Goal: Information Seeking & Learning: Understand process/instructions

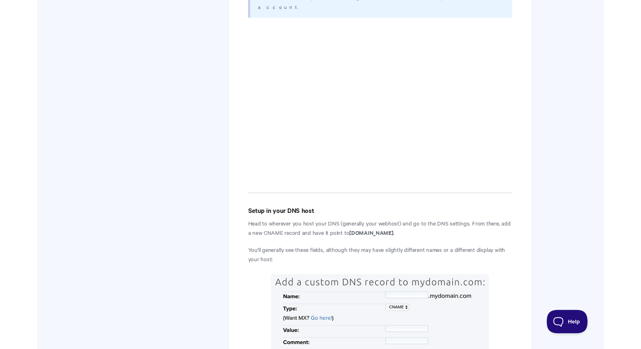
scroll to position [413, 0]
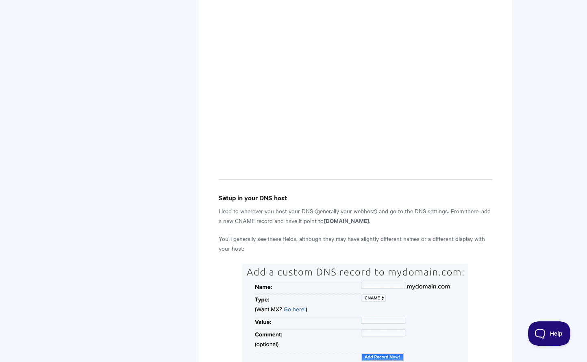
drag, startPoint x: 388, startPoint y: 170, endPoint x: 320, endPoint y: 172, distance: 68.8
click at [320, 206] on p "Head to wherever you host your DNS (generally your webhost) and go to the DNS s…" at bounding box center [356, 216] width 274 height 20
copy strong "[DOMAIN_NAME]"
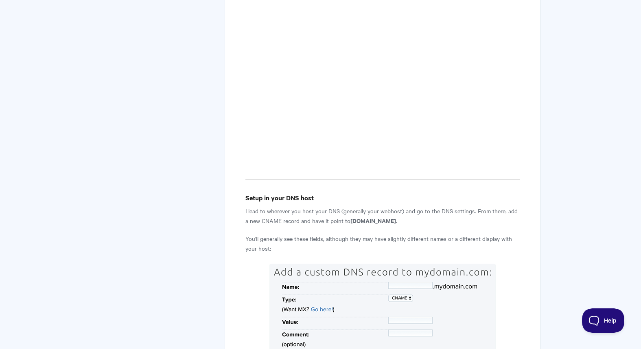
click at [277, 206] on p "Head to wherever you host your DNS (generally your webhost) and go to the DNS s…" at bounding box center [382, 216] width 274 height 20
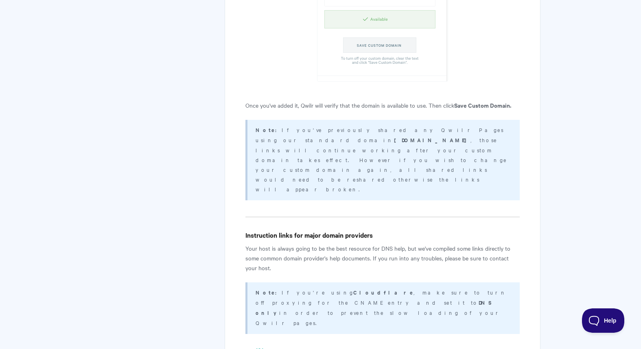
scroll to position [1498, 0]
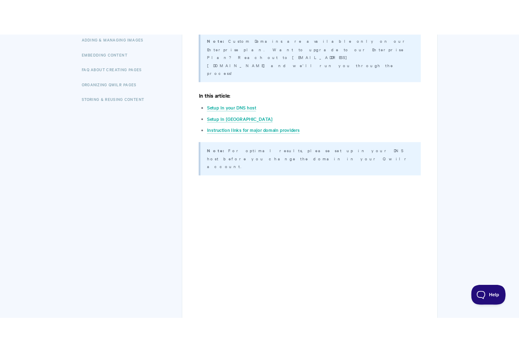
scroll to position [252, 0]
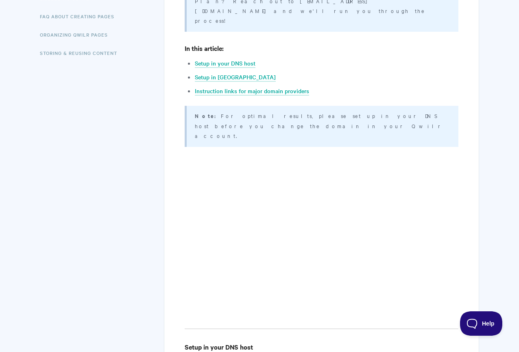
scroll to position [265, 0]
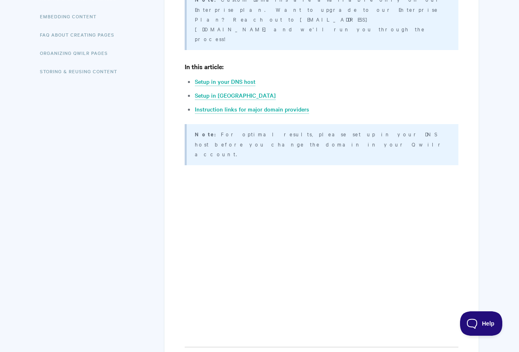
scroll to position [258, 0]
